Goal: Transaction & Acquisition: Purchase product/service

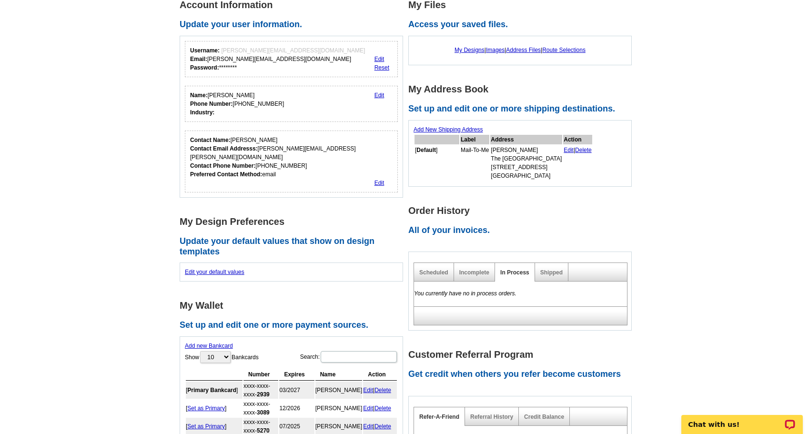
scroll to position [143, 0]
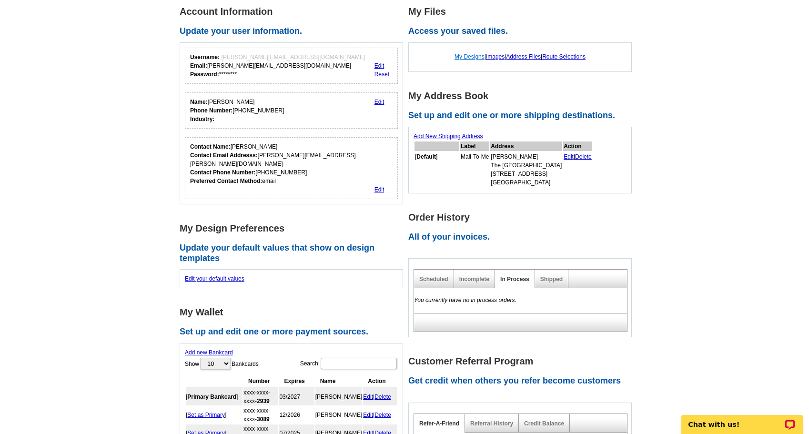
click at [470, 61] on div "My Designs | Images | Address Files | Route Selections" at bounding box center [520, 57] width 213 height 18
click at [458, 57] on link "My Designs" at bounding box center [470, 56] width 30 height 7
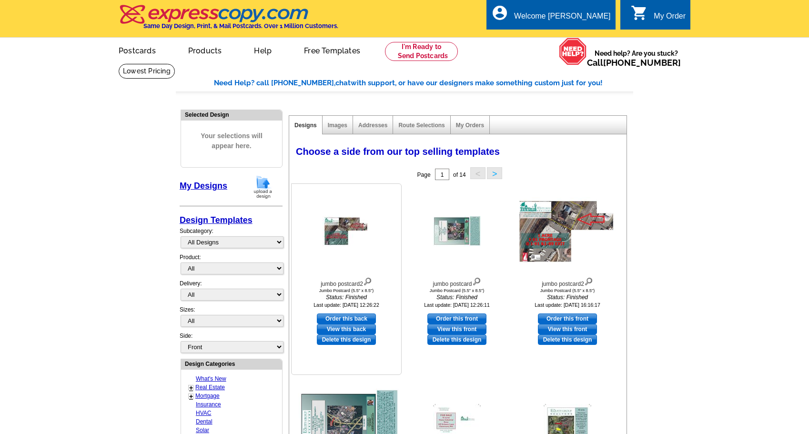
click at [337, 235] on img at bounding box center [347, 231] width 48 height 31
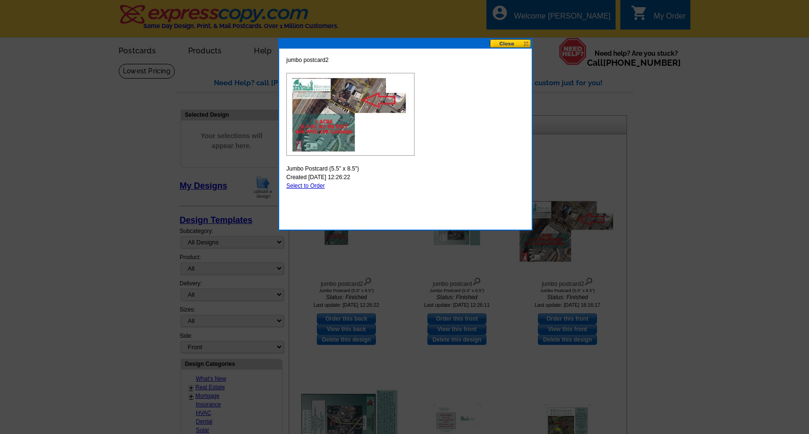
click at [510, 44] on button at bounding box center [511, 43] width 42 height 9
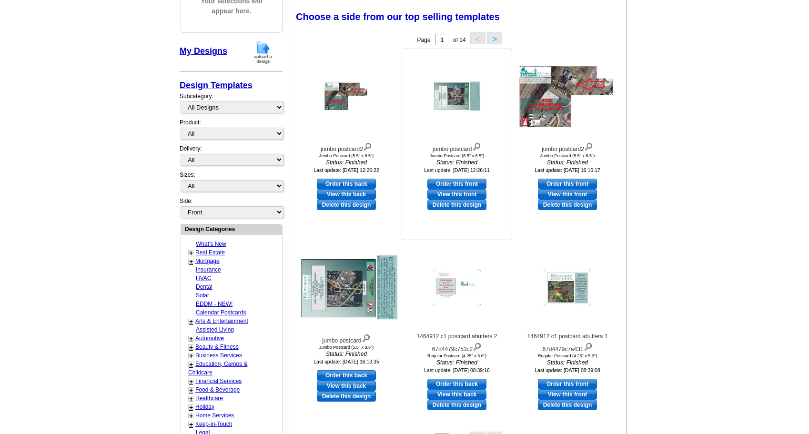
scroll to position [143, 0]
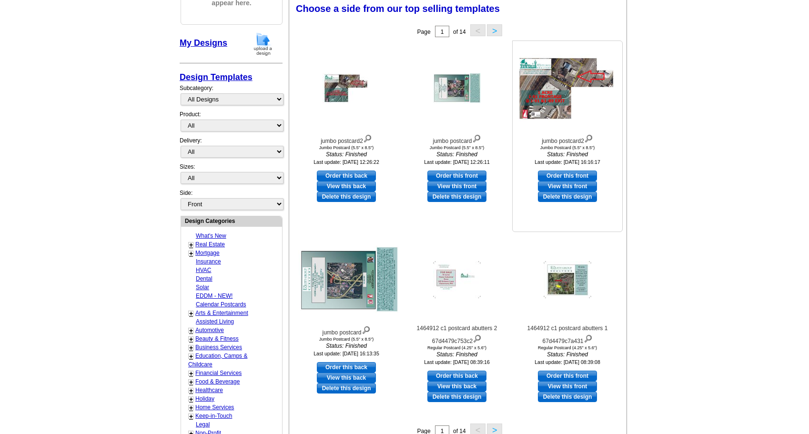
click at [571, 187] on link "View this front" at bounding box center [567, 186] width 59 height 10
click at [347, 184] on link "View this back" at bounding box center [346, 186] width 59 height 10
click at [443, 186] on link "View this front" at bounding box center [457, 186] width 59 height 10
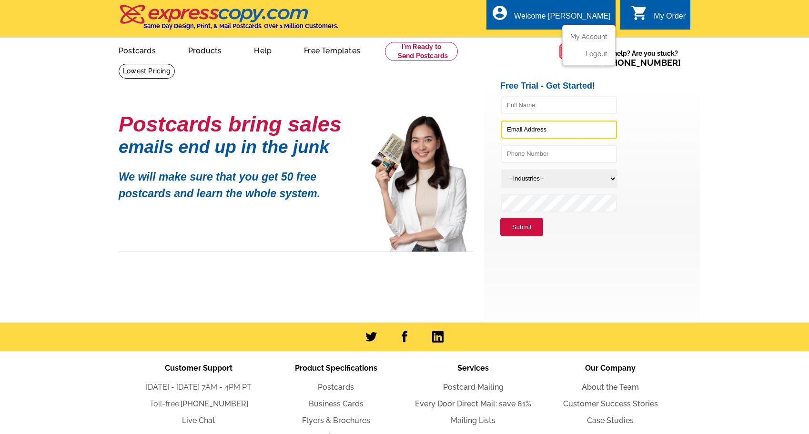
type input "[PERSON_NAME][EMAIL_ADDRESS][DOMAIN_NAME]"
click at [574, 12] on div "Welcome [PERSON_NAME]" at bounding box center [562, 18] width 96 height 13
click at [571, 34] on link "My Account" at bounding box center [587, 36] width 41 height 9
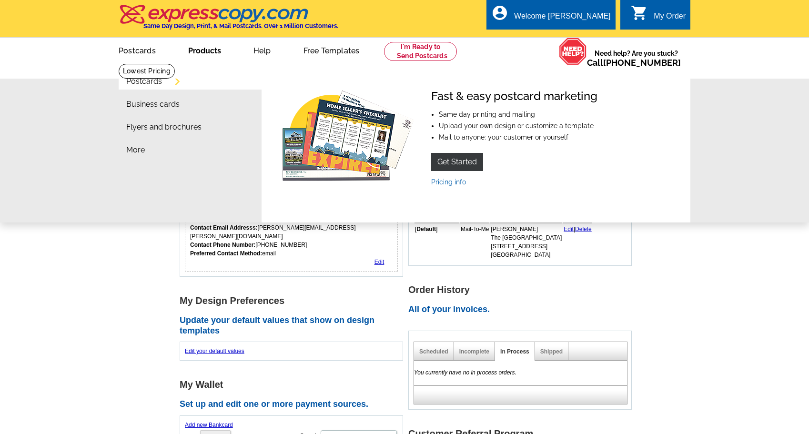
click at [143, 84] on link "Postcards" at bounding box center [144, 82] width 36 height 8
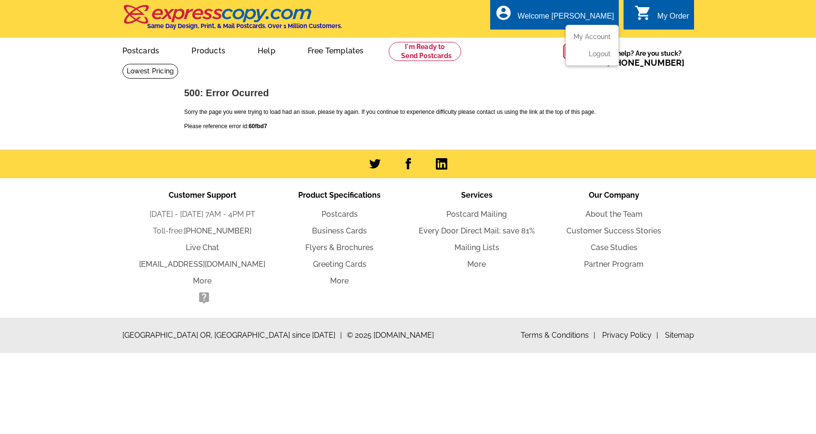
click at [588, 17] on div "Welcome [PERSON_NAME]" at bounding box center [566, 18] width 96 height 13
click at [580, 37] on link "My Account" at bounding box center [590, 36] width 41 height 9
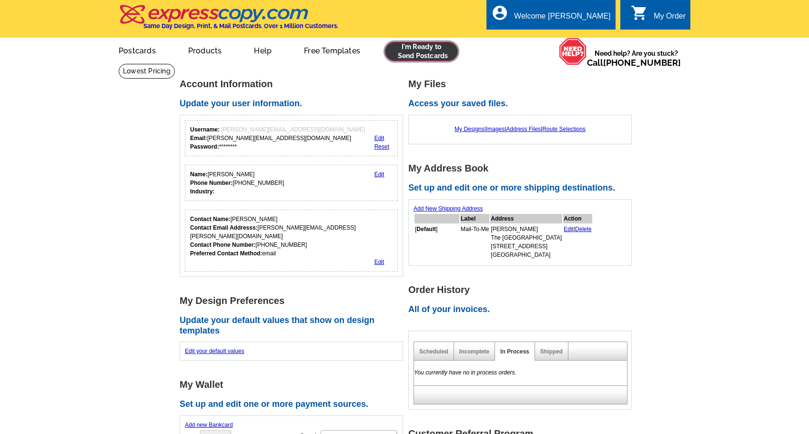
click at [413, 51] on link at bounding box center [421, 51] width 73 height 19
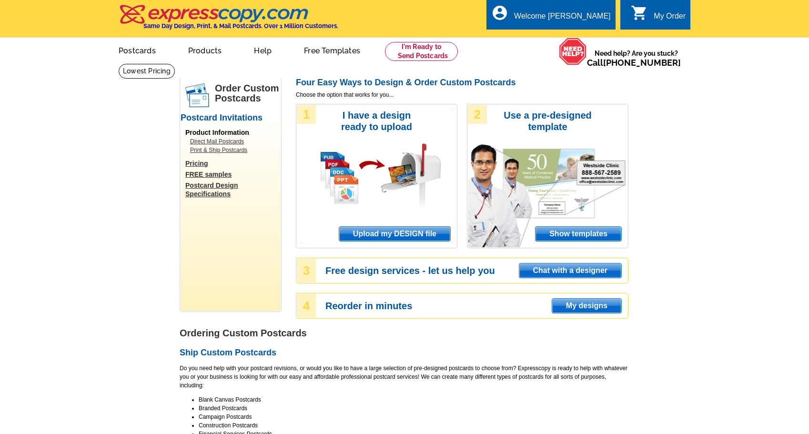
click at [380, 234] on span "Upload my DESIGN file" at bounding box center [394, 234] width 111 height 14
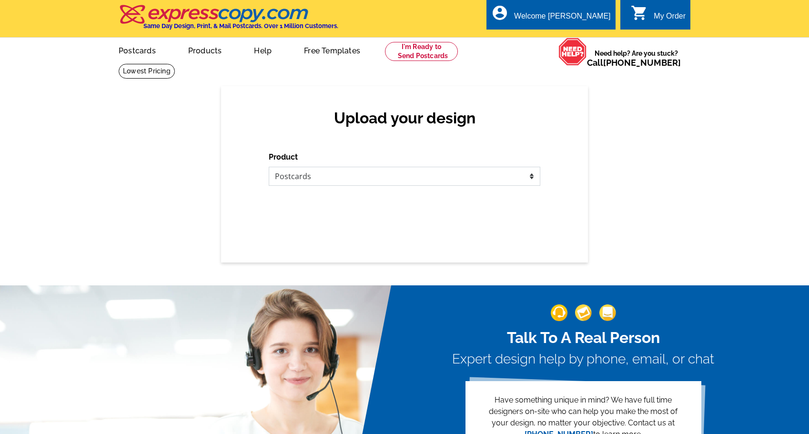
click at [312, 181] on select "Please select the type of file... Postcards Business Cards Letters and flyers G…" at bounding box center [405, 176] width 272 height 19
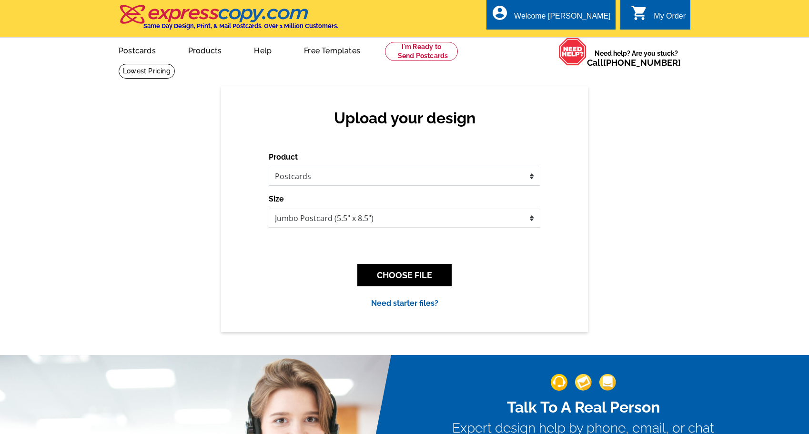
click at [269, 167] on select "Please select the type of file... Postcards Business Cards Letters and flyers G…" at bounding box center [405, 176] width 272 height 19
click at [401, 275] on button "CHOOSE FILE" at bounding box center [404, 275] width 94 height 22
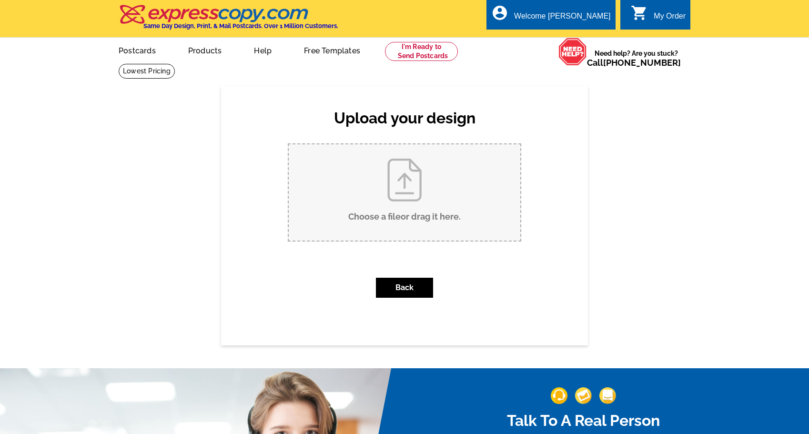
click at [384, 214] on input "Choose a file or drag it here ." at bounding box center [405, 192] width 232 height 96
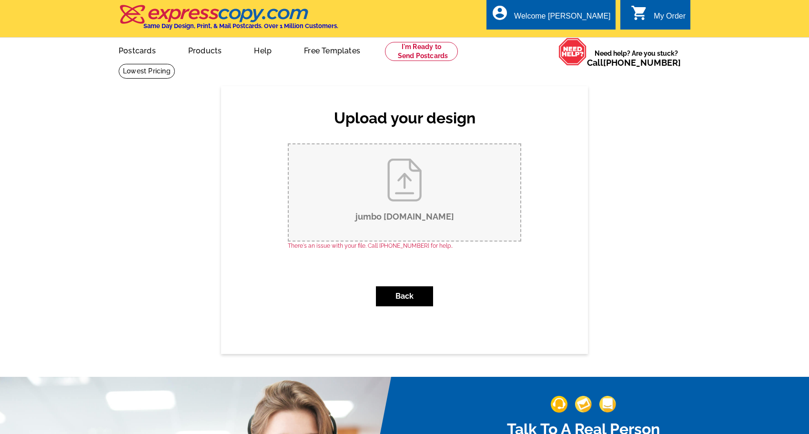
click at [398, 180] on input "jumbo postcard.pub" at bounding box center [405, 192] width 232 height 96
type input "C:\fakepath\jumbo postcard.pdf"
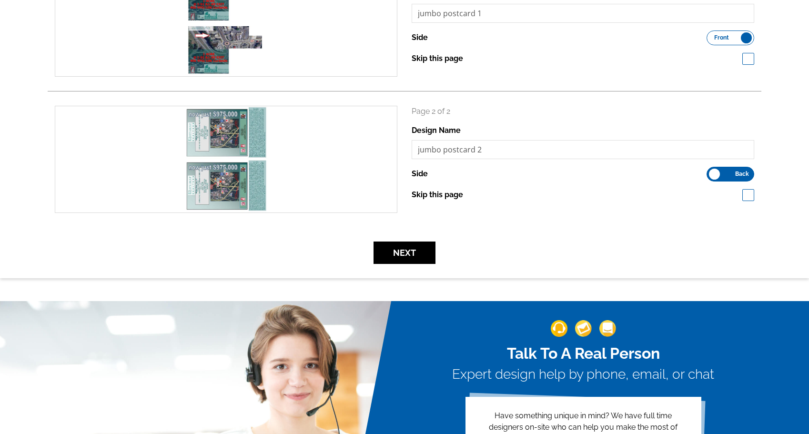
scroll to position [143, 0]
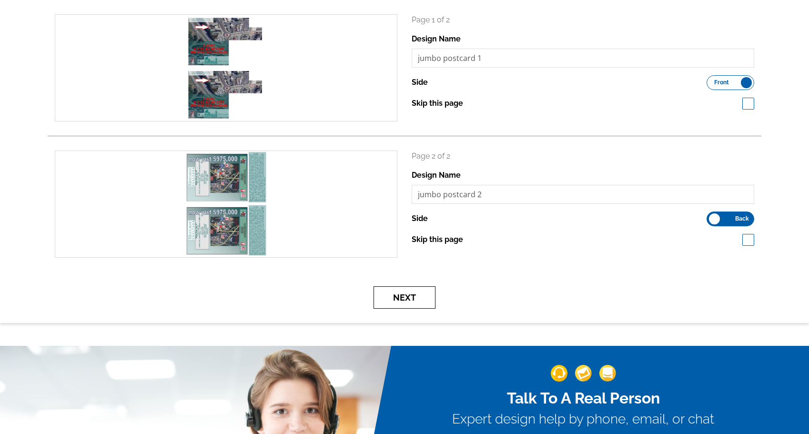
click at [408, 293] on button "Next" at bounding box center [405, 297] width 62 height 22
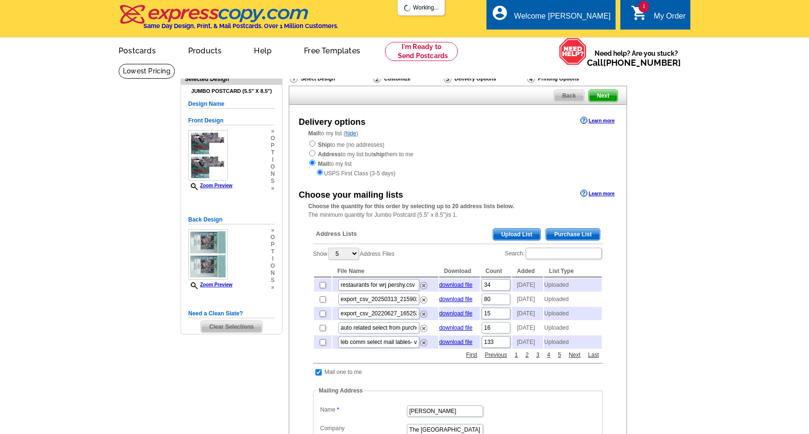
click at [525, 232] on span "Upload List" at bounding box center [516, 234] width 47 height 11
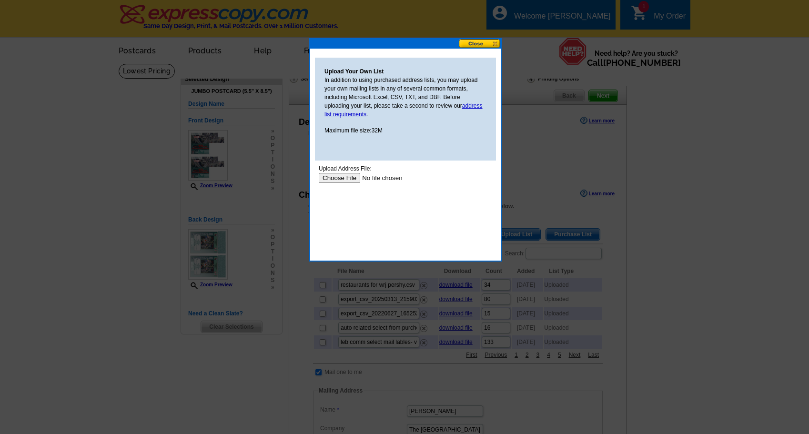
click at [475, 43] on button at bounding box center [480, 43] width 42 height 9
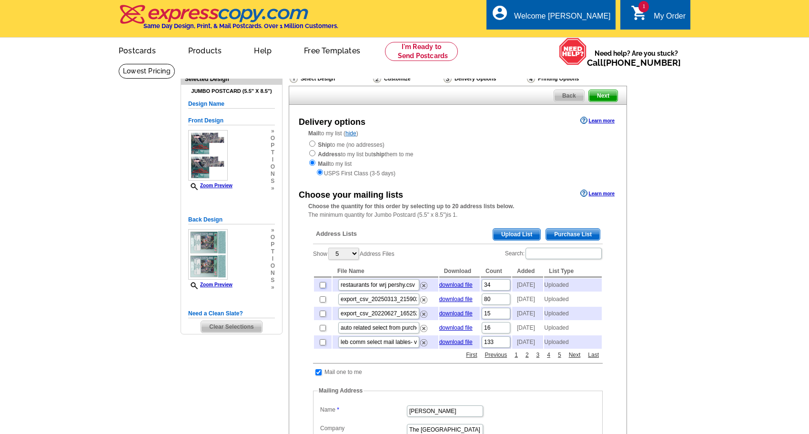
click at [321, 286] on input "checkbox" at bounding box center [323, 285] width 6 height 6
checkbox input "true"
click at [526, 359] on link "2" at bounding box center [527, 355] width 8 height 9
click at [322, 331] on input "checkbox" at bounding box center [323, 328] width 6 height 6
checkbox input "true"
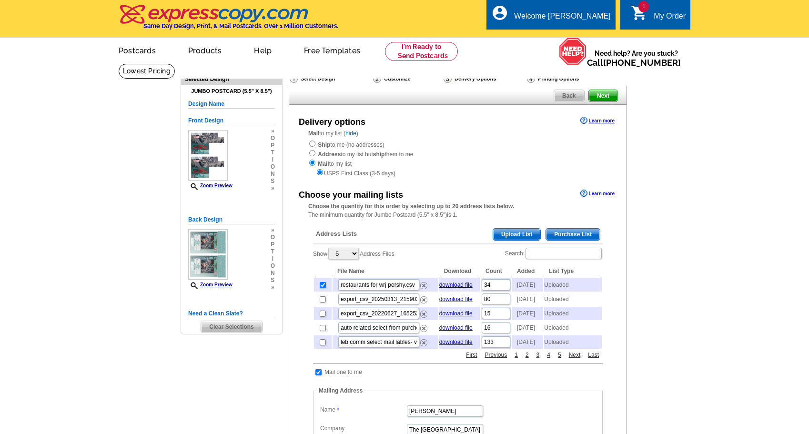
click at [326, 335] on td at bounding box center [323, 327] width 18 height 13
click at [322, 331] on input "checkbox" at bounding box center [323, 328] width 6 height 6
checkbox input "true"
click at [358, 255] on select "5 10 25 50 100" at bounding box center [343, 254] width 31 height 12
select select "10"
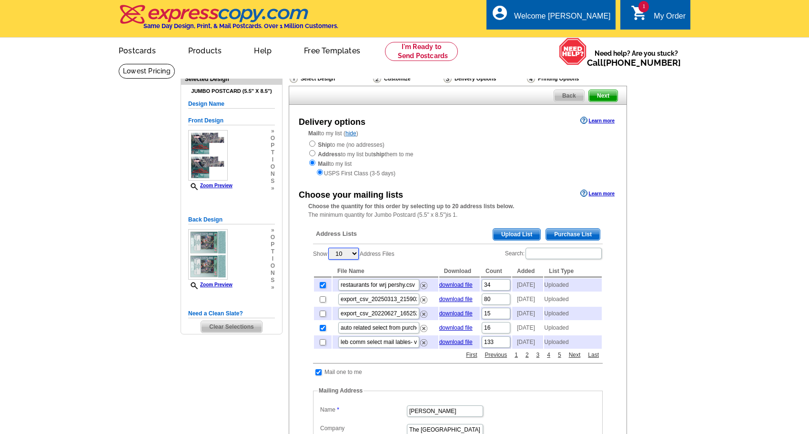
click at [330, 249] on select "5 10 25 50 100" at bounding box center [343, 254] width 31 height 12
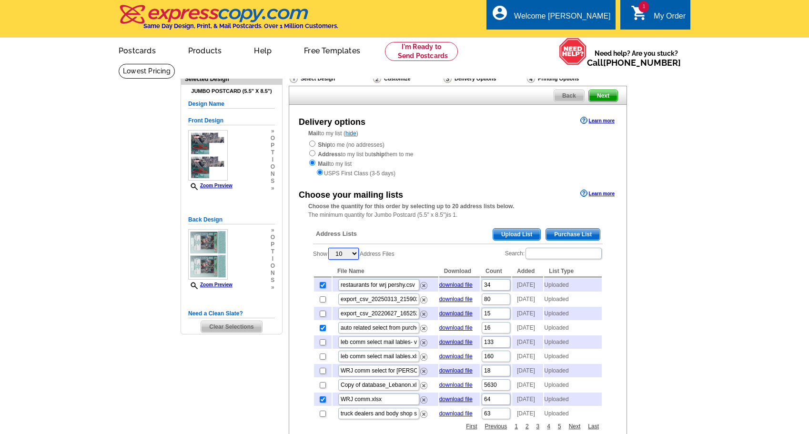
scroll to position [143, 0]
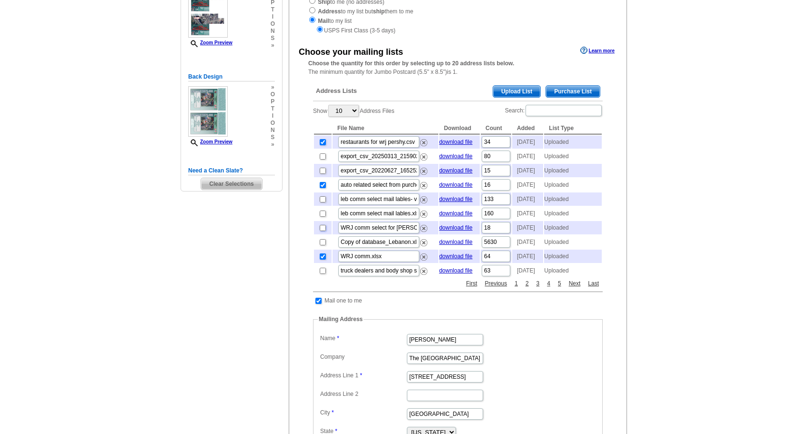
click at [323, 231] on input "checkbox" at bounding box center [323, 228] width 6 height 6
checkbox input "true"
click at [356, 110] on select "5 10 25 50 100" at bounding box center [343, 111] width 31 height 12
select select "25"
click at [330, 106] on select "5 10 25 50 100" at bounding box center [343, 111] width 31 height 12
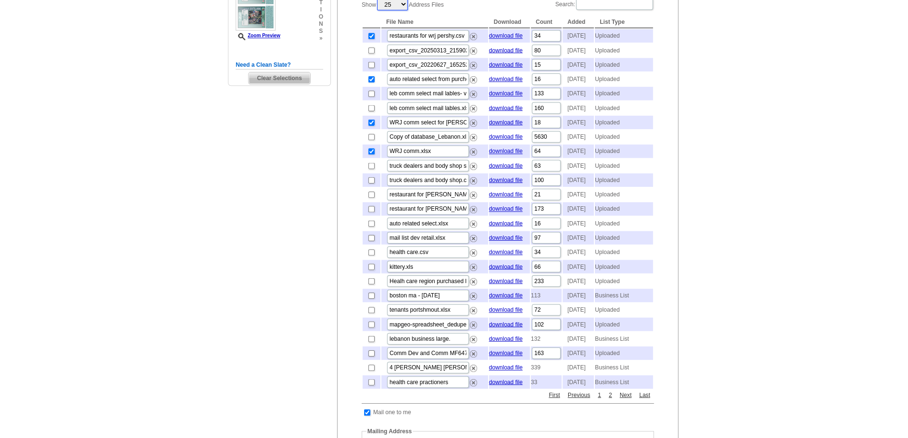
scroll to position [286, 0]
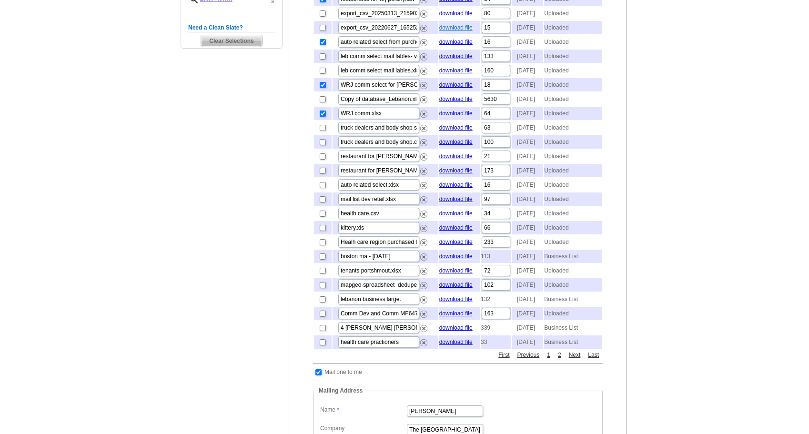
click at [456, 31] on link "download file" at bounding box center [455, 27] width 33 height 7
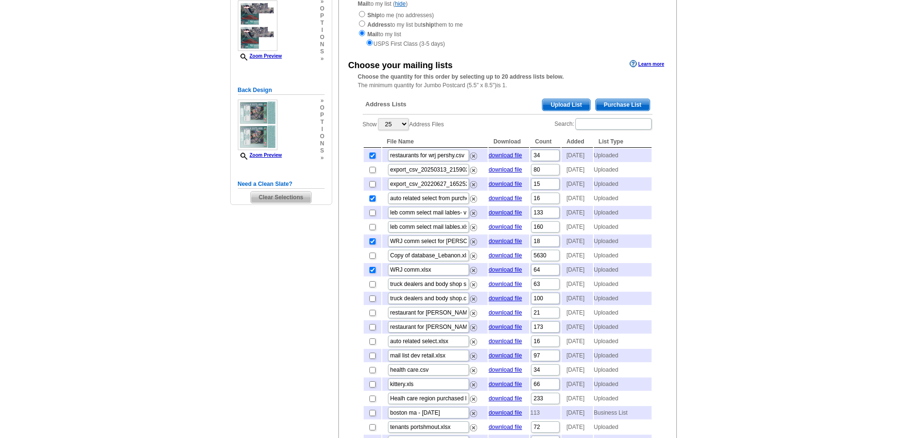
scroll to position [143, 0]
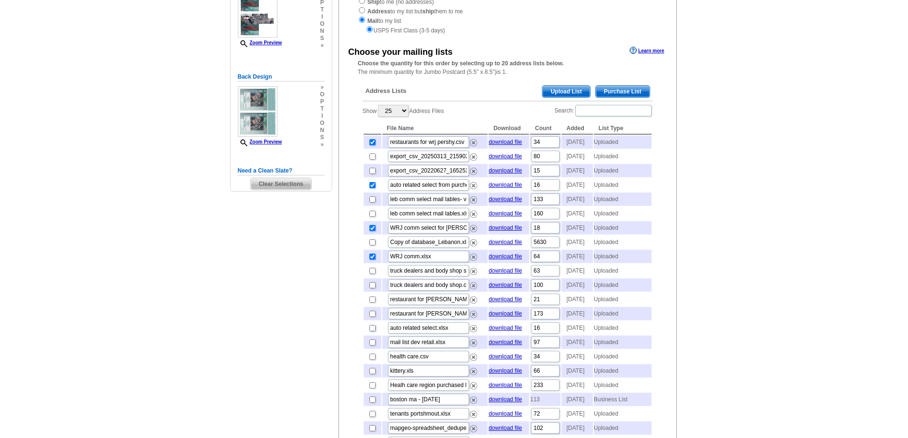
click at [371, 331] on input "checkbox" at bounding box center [372, 328] width 6 height 6
checkbox input "true"
click at [372, 274] on input "checkbox" at bounding box center [372, 271] width 6 height 6
checkbox input "true"
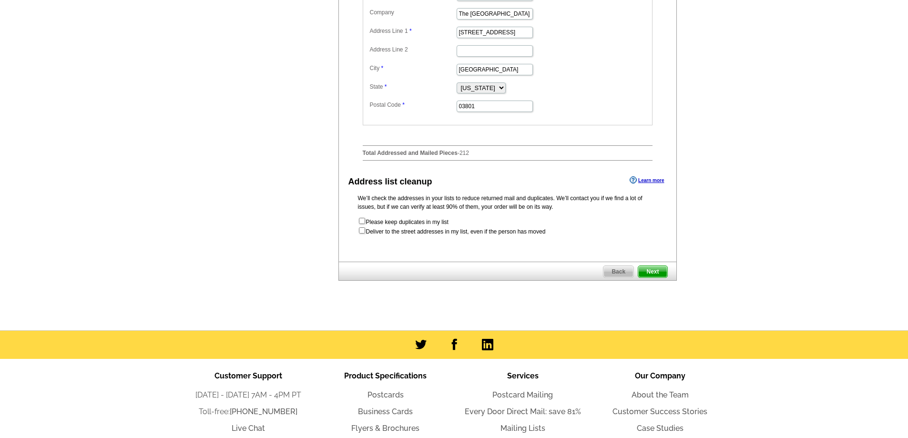
scroll to position [715, 0]
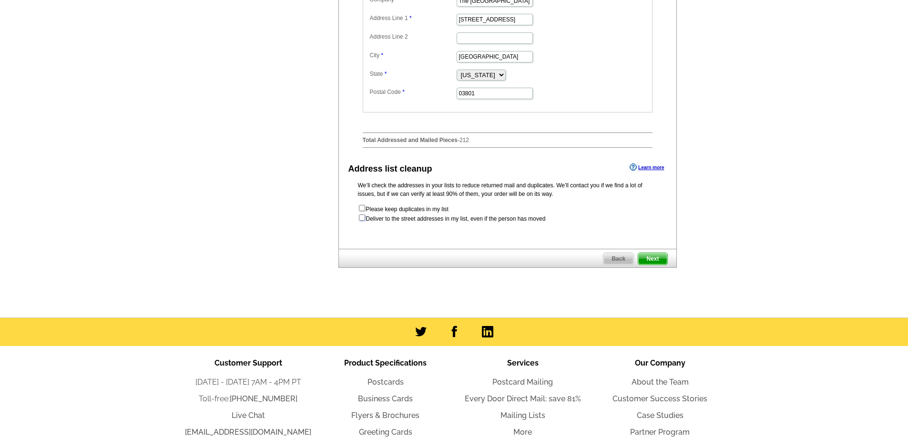
click at [362, 221] on input "checkbox" at bounding box center [362, 217] width 6 height 6
checkbox input "true"
radio input "true"
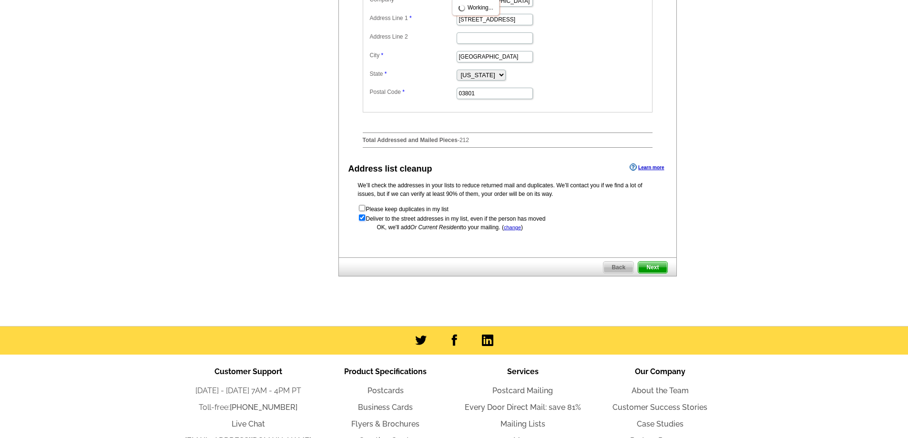
scroll to position [0, 0]
click at [653, 273] on span "Next" at bounding box center [652, 267] width 29 height 11
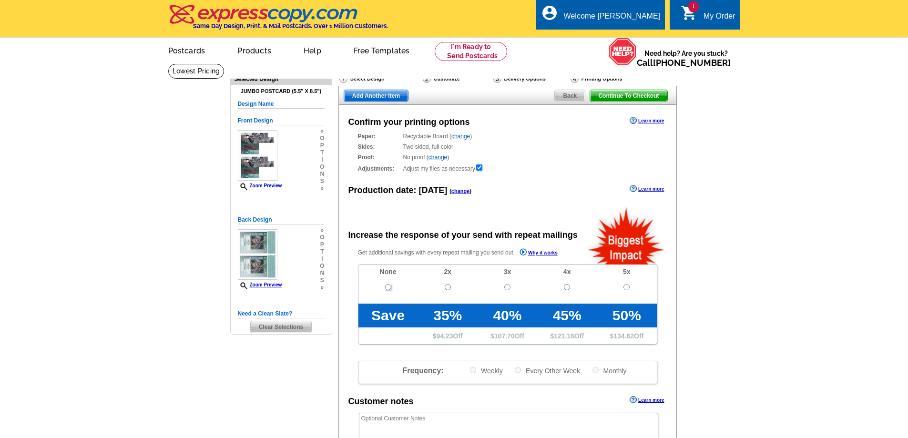
click at [388, 286] on input "radio" at bounding box center [388, 287] width 6 height 6
radio input "true"
click at [624, 94] on span "Continue To Checkout" at bounding box center [628, 95] width 77 height 11
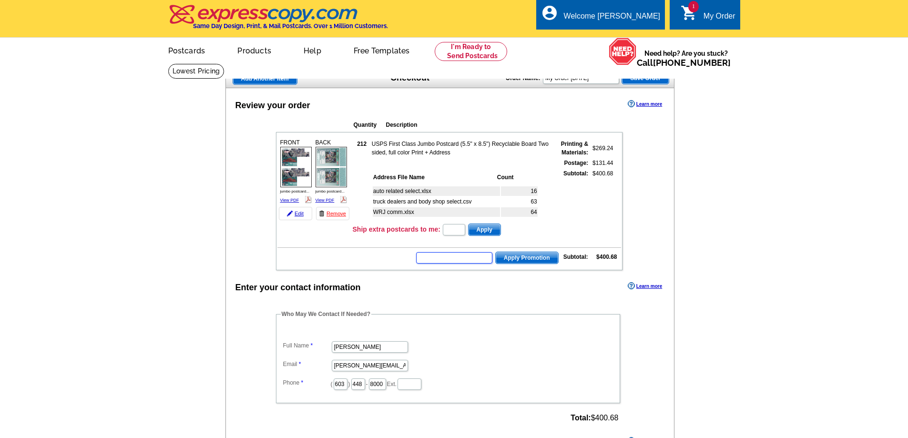
click at [447, 259] on input "text" at bounding box center [454, 257] width 76 height 11
type input "grow0725"
click at [521, 255] on span "Apply Promotion" at bounding box center [527, 257] width 62 height 11
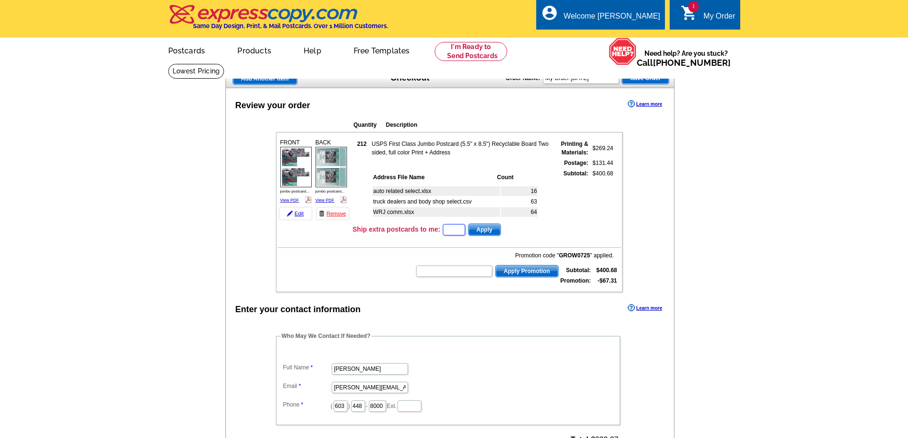
click at [452, 232] on input "text" at bounding box center [454, 229] width 22 height 11
type input "10"
click at [483, 229] on span "Apply" at bounding box center [484, 229] width 32 height 11
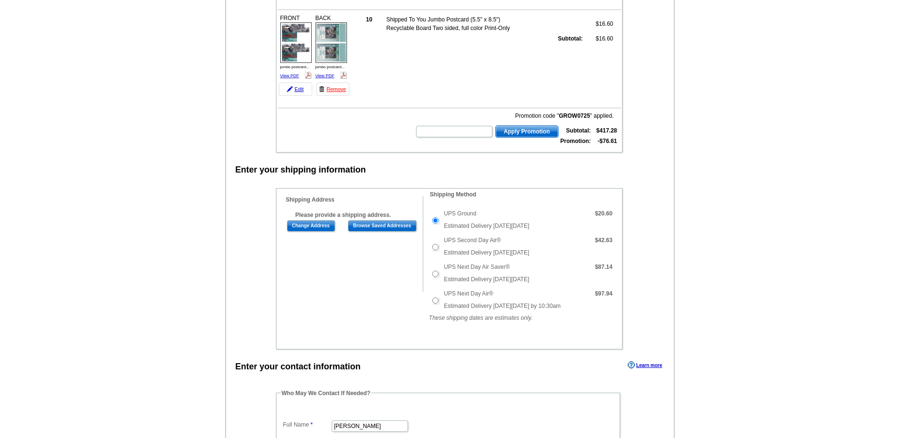
scroll to position [286, 0]
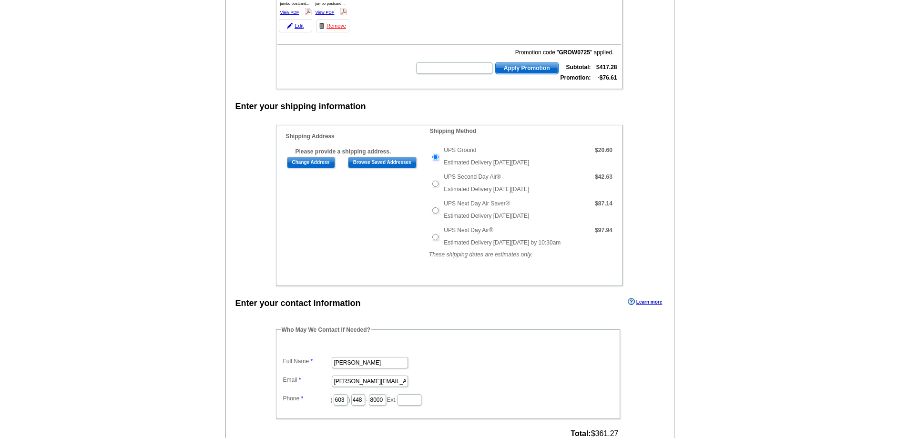
click at [436, 156] on input "UPS Ground" at bounding box center [435, 157] width 6 height 6
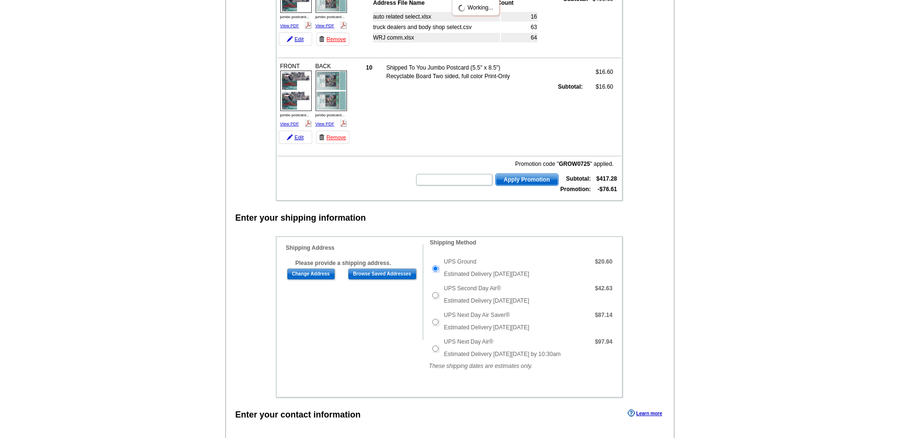
scroll to position [143, 0]
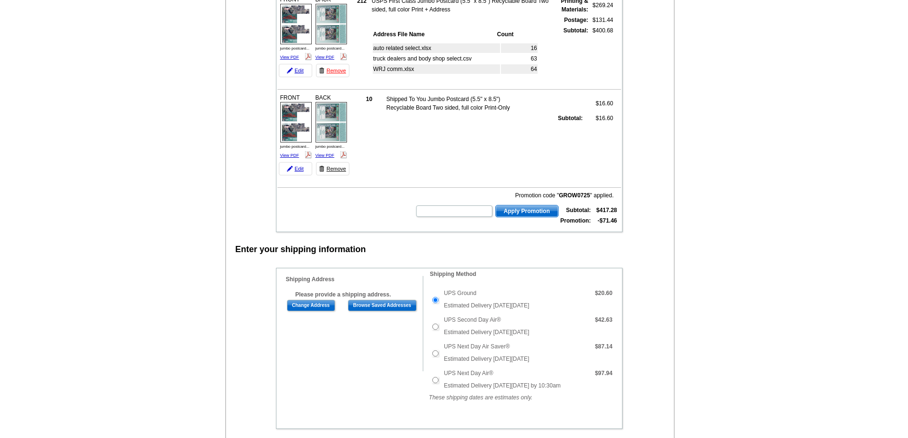
click at [339, 171] on link "Remove" at bounding box center [332, 168] width 33 height 13
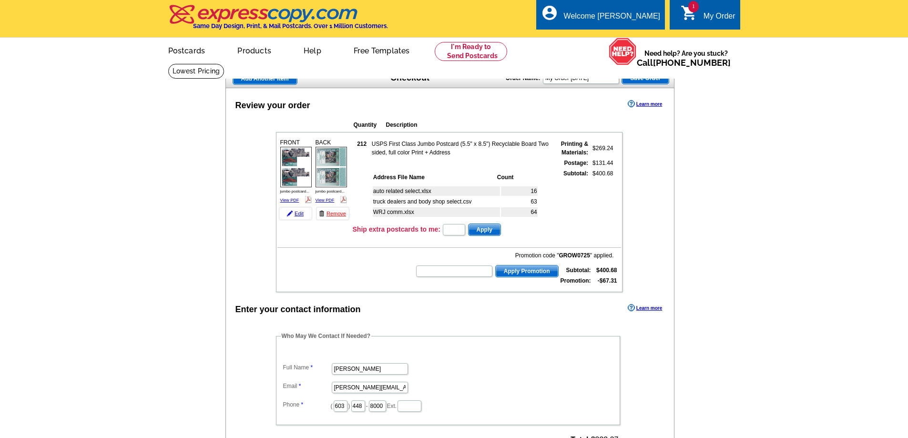
click at [525, 204] on td "63" at bounding box center [519, 202] width 37 height 10
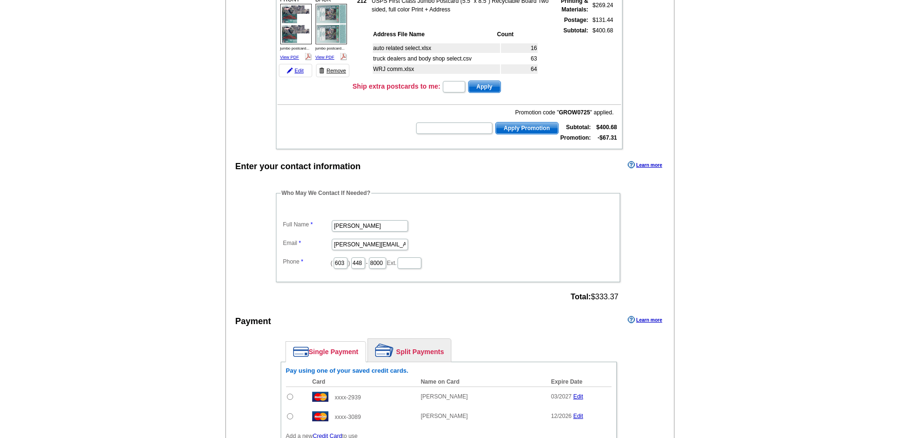
scroll to position [286, 0]
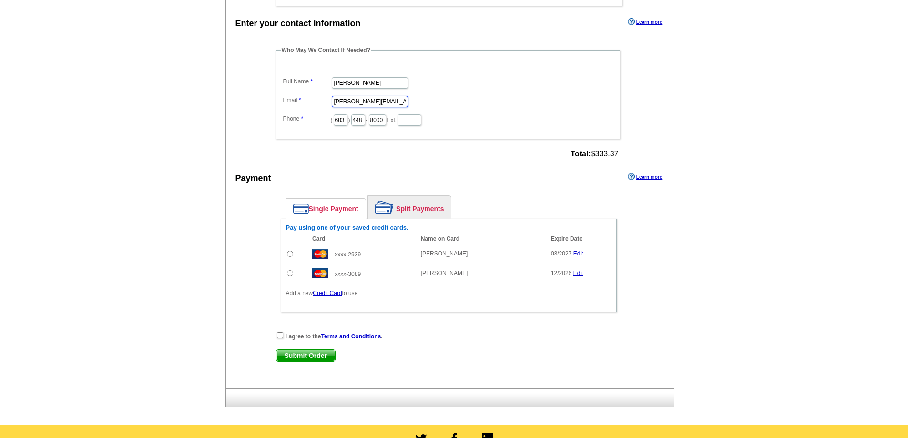
drag, startPoint x: 400, startPoint y: 102, endPoint x: 320, endPoint y: 103, distance: 80.1
click at [320, 103] on dl "Full Name james ward Email ward.james.p@gmail.com Phone ( 603 ) 448 - 8000 Ext." at bounding box center [448, 94] width 335 height 64
type input "j"
type input "jim@equitygrouprealtors.com"
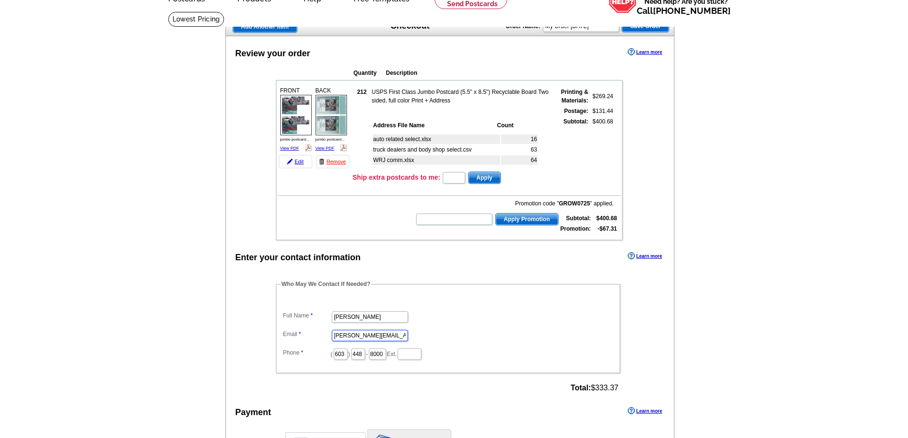
scroll to position [0, 0]
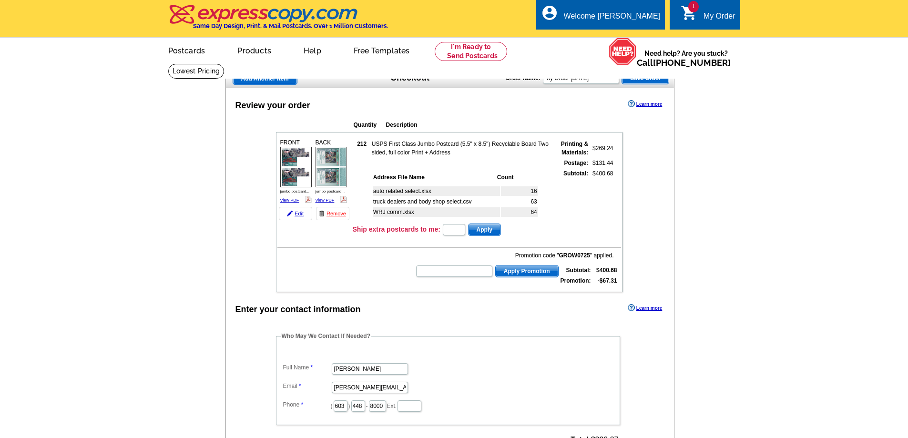
click at [639, 81] on span "Save Order" at bounding box center [645, 77] width 47 height 11
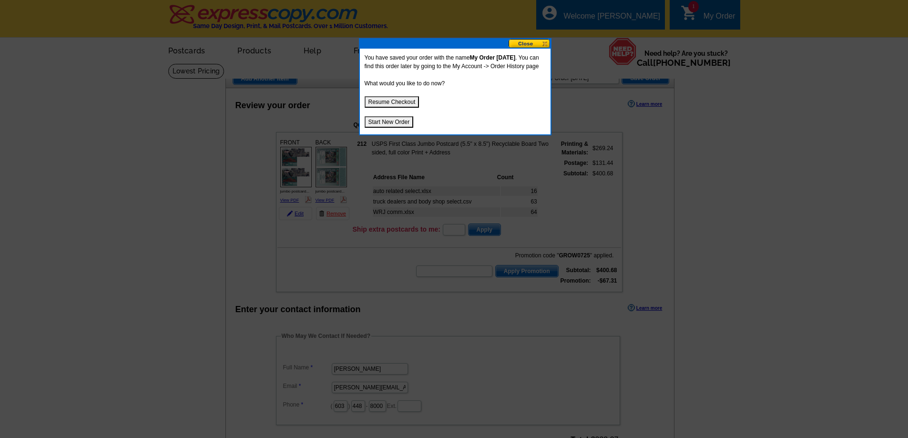
click at [529, 42] on button at bounding box center [530, 43] width 42 height 9
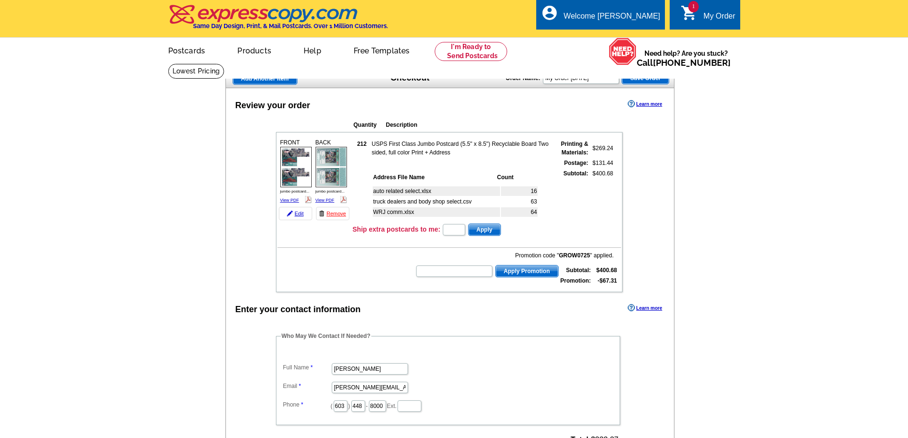
click at [413, 195] on td "auto related select.xlsx" at bounding box center [436, 191] width 127 height 10
click at [297, 214] on link "Edit" at bounding box center [295, 213] width 33 height 13
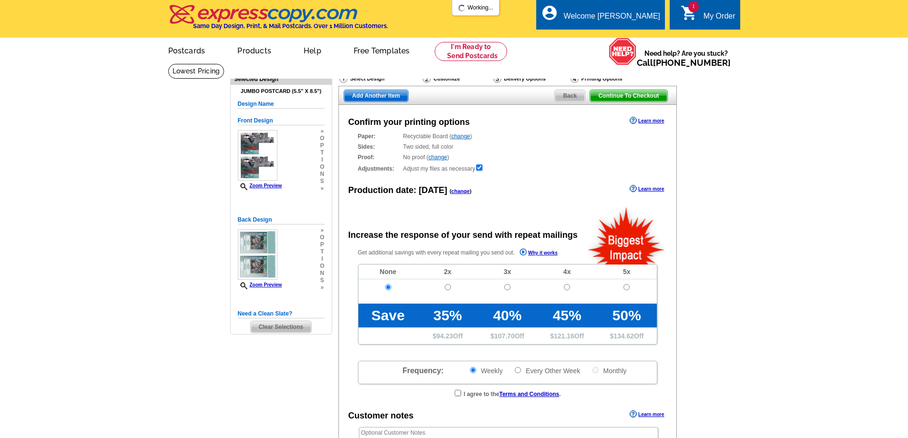
radio input "false"
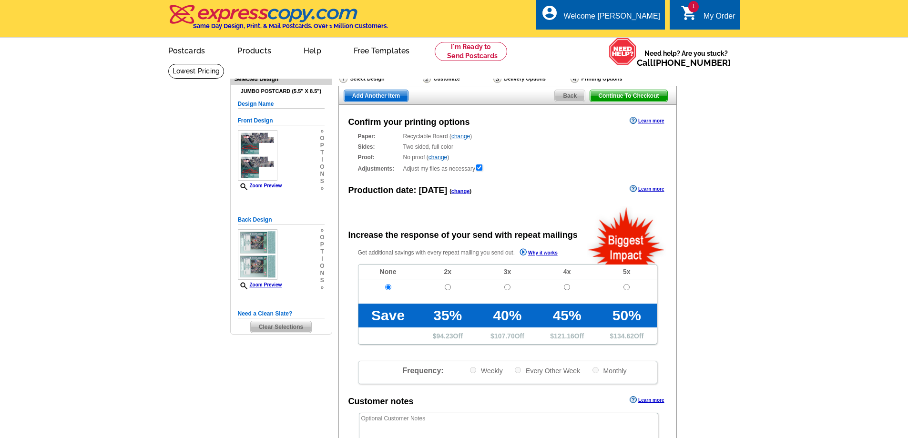
click at [529, 81] on div "Delivery Options" at bounding box center [530, 80] width 77 height 12
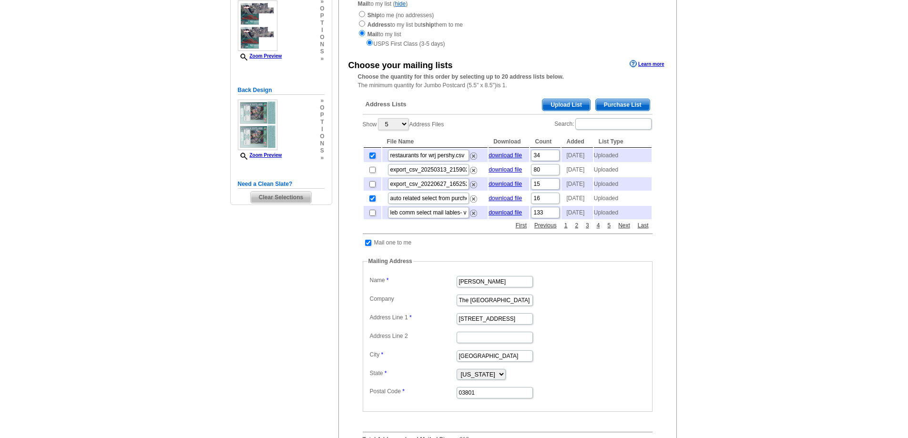
scroll to position [143, 0]
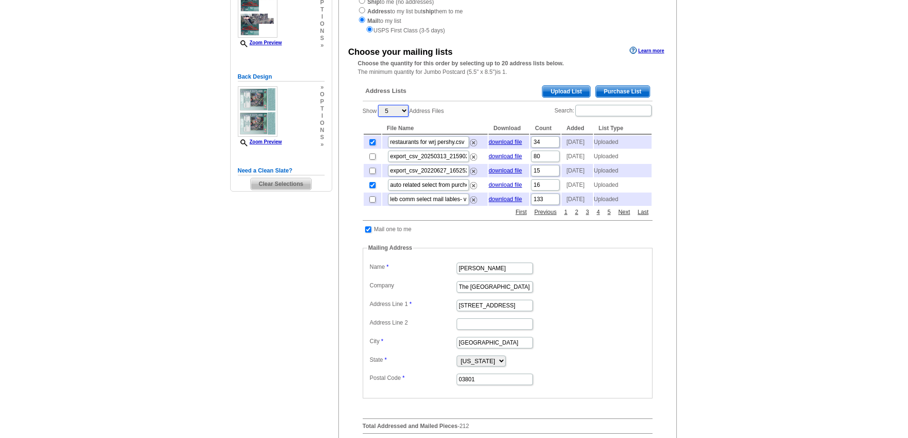
click at [404, 109] on select "5 10 25 50 100" at bounding box center [393, 111] width 31 height 12
select select "10"
click at [379, 106] on select "5 10 25 50 100" at bounding box center [393, 111] width 31 height 12
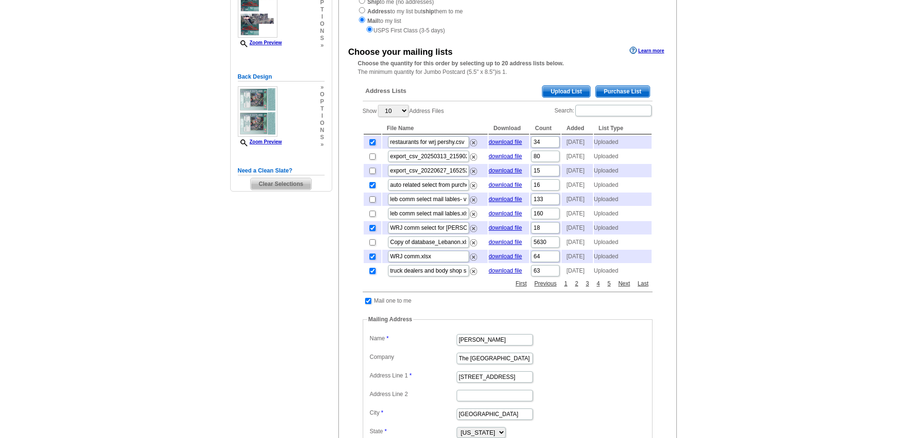
click at [372, 274] on input "checkbox" at bounding box center [372, 271] width 6 height 6
checkbox input "false"
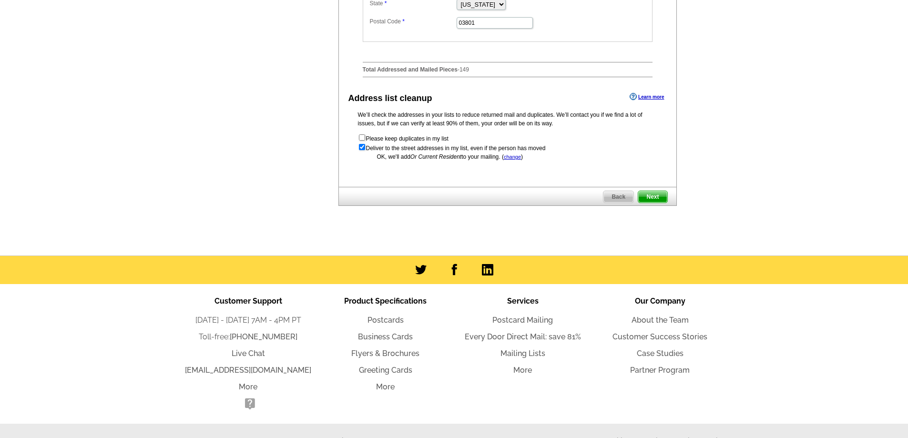
scroll to position [572, 0]
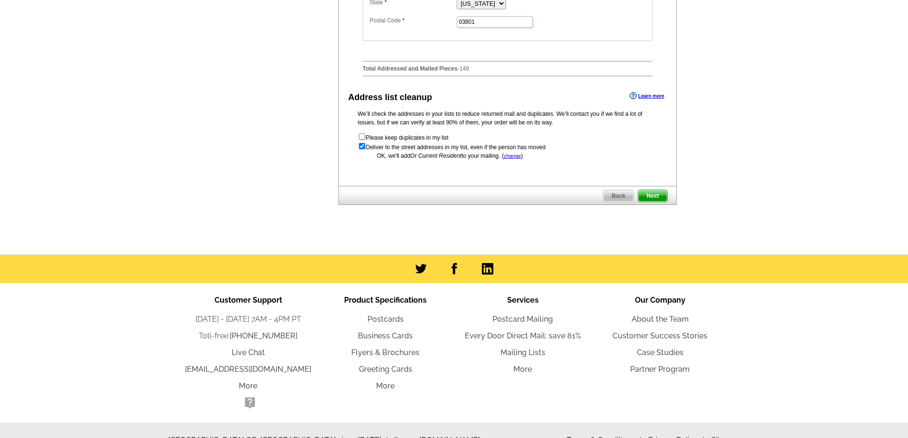
click at [646, 202] on span "Next" at bounding box center [652, 195] width 29 height 11
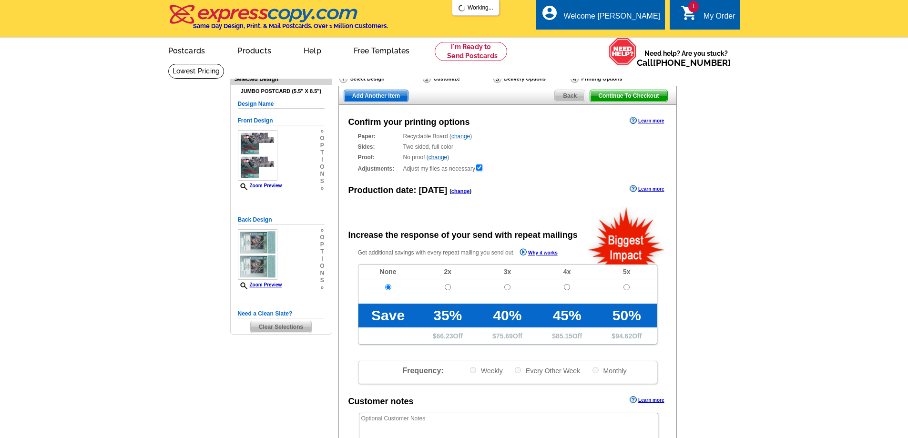
click at [625, 96] on span "Continue To Checkout" at bounding box center [628, 95] width 77 height 11
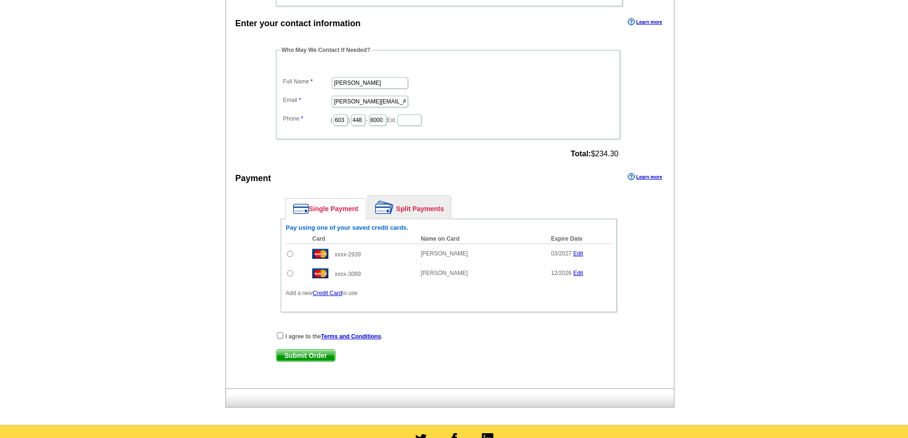
click at [286, 274] on td at bounding box center [297, 274] width 22 height 20
click at [290, 274] on input "radio" at bounding box center [290, 273] width 6 height 6
radio input "true"
click at [293, 255] on td at bounding box center [297, 254] width 22 height 20
click at [289, 255] on input "radio" at bounding box center [290, 254] width 6 height 6
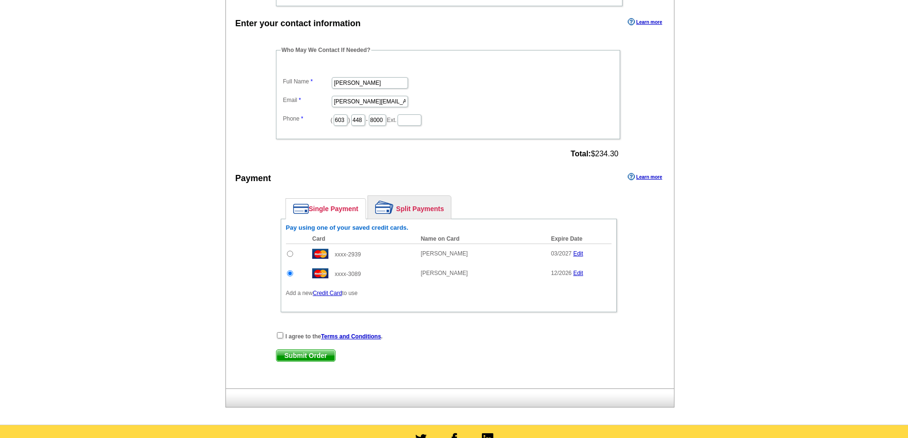
radio input "true"
click at [280, 336] on input "checkbox" at bounding box center [280, 335] width 6 height 6
checkbox input "true"
click at [305, 356] on span "Submit Order" at bounding box center [305, 355] width 59 height 11
